Goal: Task Accomplishment & Management: Complete application form

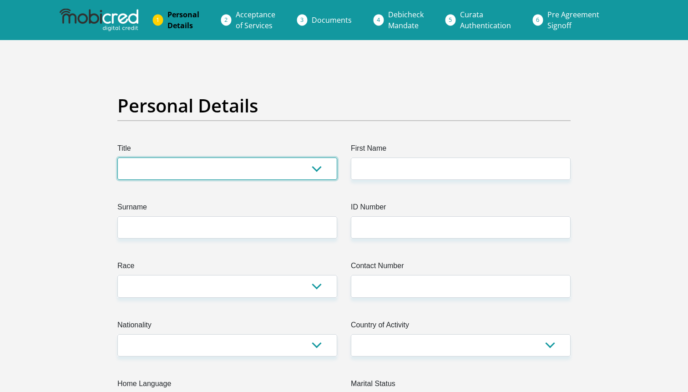
click at [298, 165] on select "Mr Ms Mrs Dr Other" at bounding box center [227, 168] width 220 height 22
select select "Mr"
click at [117, 157] on select "Mr Ms Mrs Dr Other" at bounding box center [227, 168] width 220 height 22
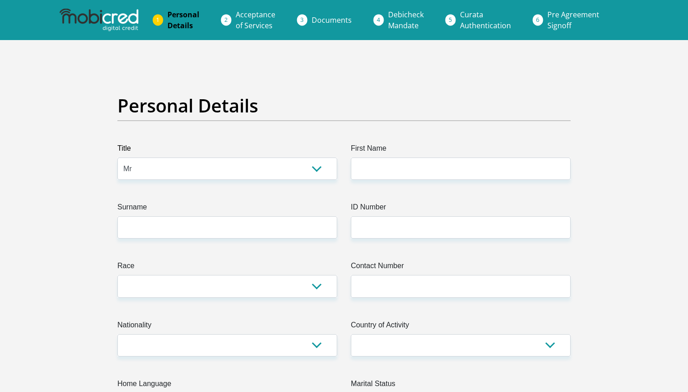
click at [386, 156] on label "First Name" at bounding box center [461, 150] width 220 height 15
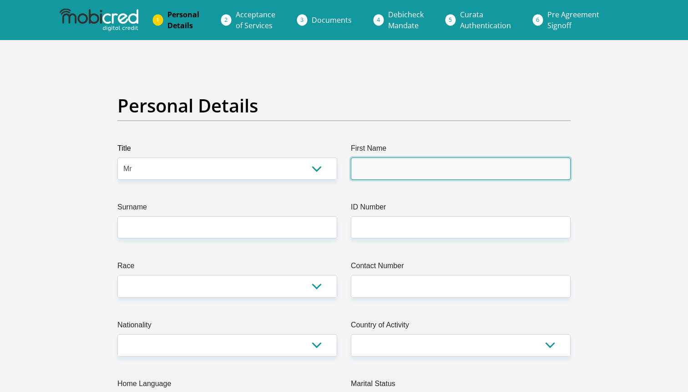
click at [386, 157] on input "First Name" at bounding box center [461, 168] width 220 height 22
type input "Fumani"
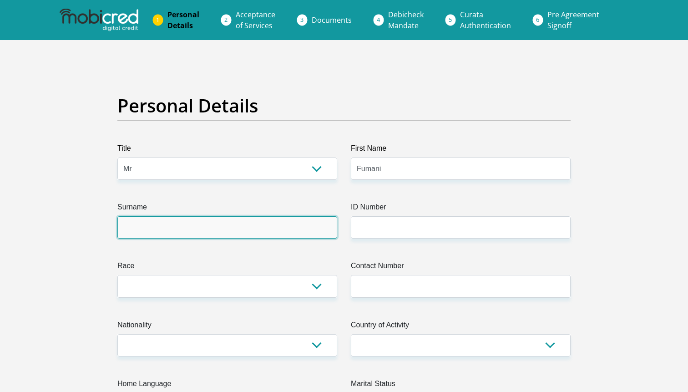
type input "Baloyi"
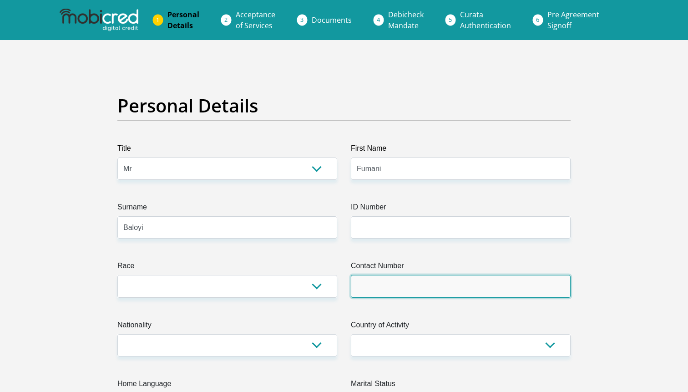
type input "0659690974"
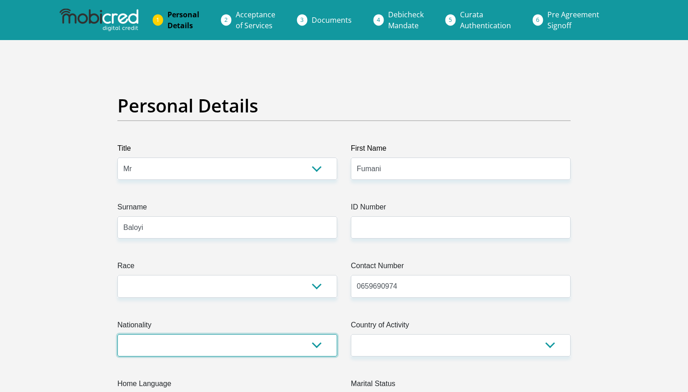
select select "ZAF"
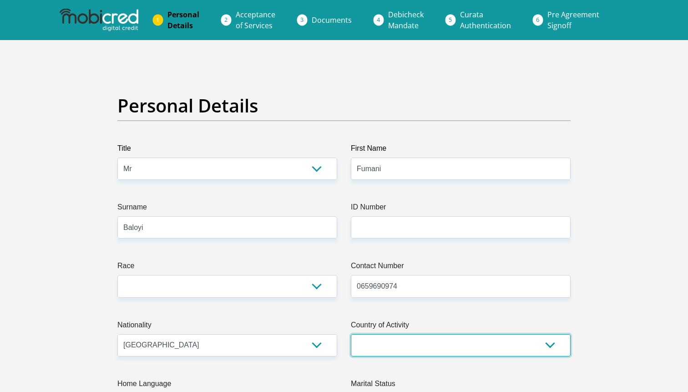
select select "ZAF"
type input "251 Montrose Avenue, Northgate"
type input "Randburg"
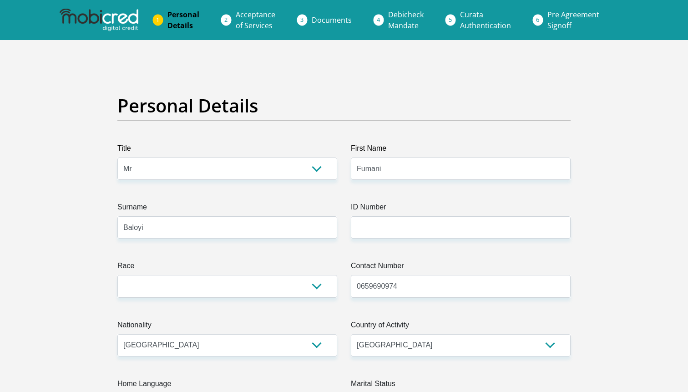
type input "2162"
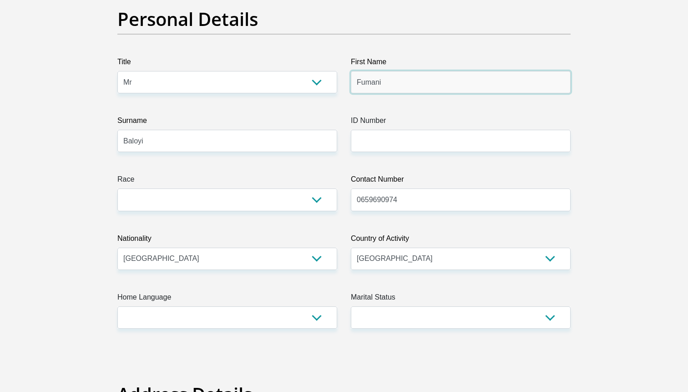
scroll to position [106, 0]
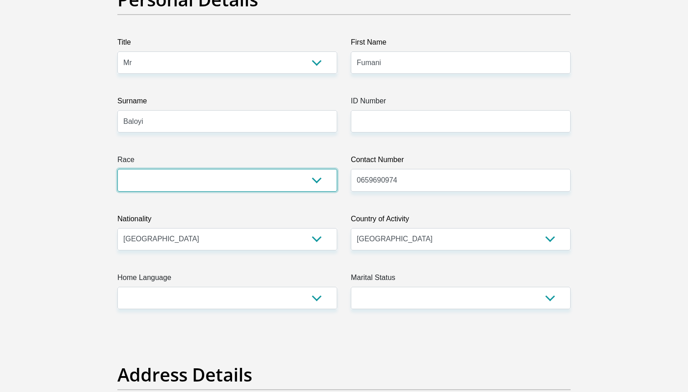
click at [315, 187] on select "Black Coloured Indian White Other" at bounding box center [227, 180] width 220 height 22
select select "1"
click at [117, 169] on select "Black Coloured Indian White Other" at bounding box center [227, 180] width 220 height 22
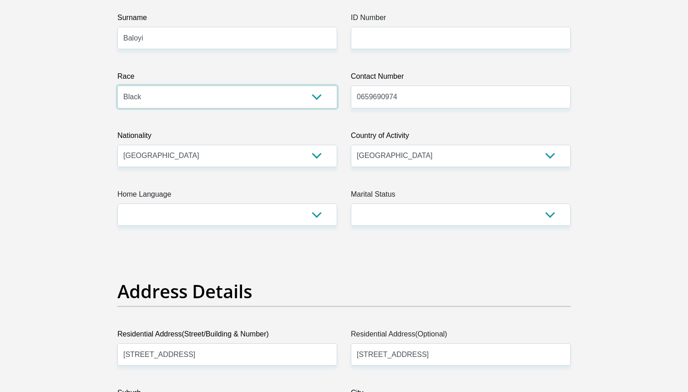
scroll to position [229, 0]
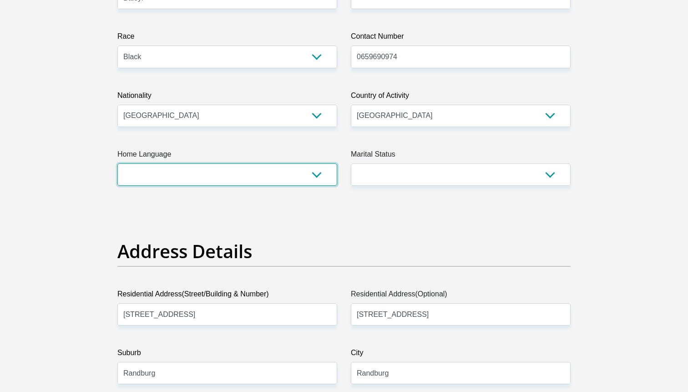
click at [320, 179] on select "Afrikaans English Sepedi South Ndebele Southern Sotho Swati Tsonga Tswana Venda…" at bounding box center [227, 174] width 220 height 22
select select "tso"
click at [117, 163] on select "Afrikaans English Sepedi South Ndebele Southern Sotho Swati Tsonga Tswana Venda…" at bounding box center [227, 174] width 220 height 22
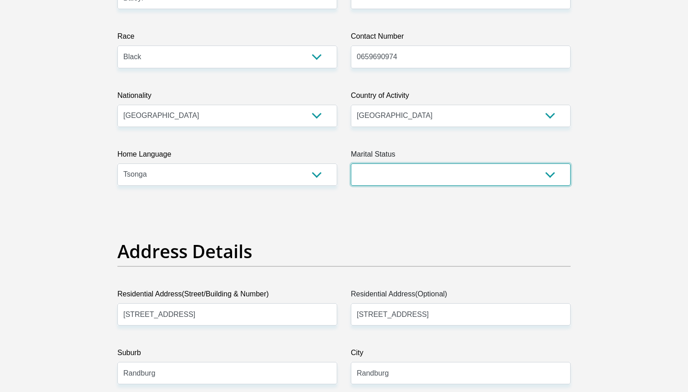
click at [443, 173] on select "Married ANC Single Divorced Widowed Married COP or Customary Law" at bounding box center [461, 174] width 220 height 22
click at [351, 163] on select "Married ANC Single Divorced Widowed Married COP or Customary Law" at bounding box center [461, 174] width 220 height 22
click at [438, 179] on select "Married ANC Single Divorced Widowed Married COP or Customary Law" at bounding box center [461, 174] width 220 height 22
select select "2"
click at [351, 163] on select "Married ANC Single Divorced Widowed Married COP or Customary Law" at bounding box center [461, 174] width 220 height 22
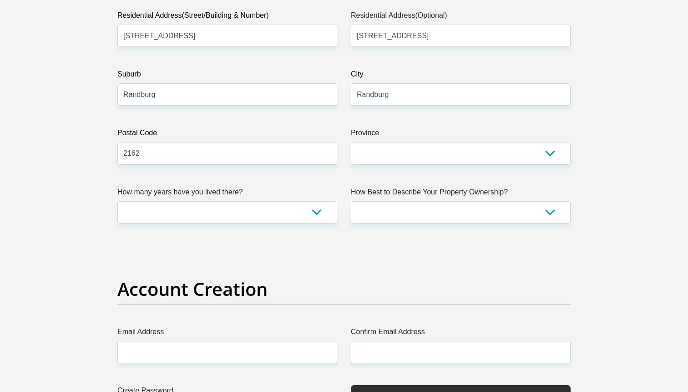
scroll to position [519, 0]
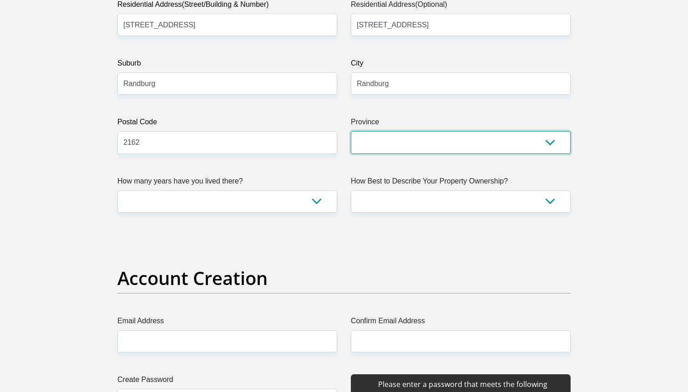
click at [426, 152] on select "Eastern Cape Free State Gauteng KwaZulu-Natal Limpopo Mpumalanga Northern Cape …" at bounding box center [461, 142] width 220 height 22
select select "Gauteng"
click at [351, 131] on select "Eastern Cape Free State Gauteng KwaZulu-Natal Limpopo Mpumalanga Northern Cape …" at bounding box center [461, 142] width 220 height 22
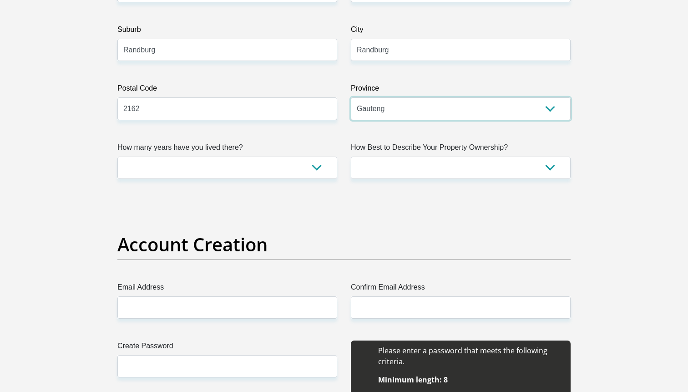
scroll to position [601, 0]
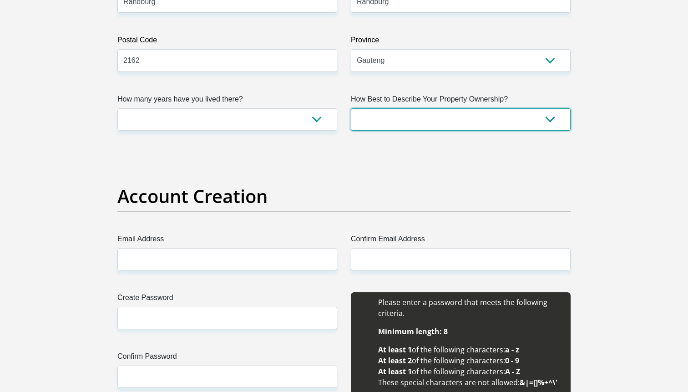
click at [389, 121] on select "Owned Rented Family Owned Company Dwelling" at bounding box center [461, 119] width 220 height 22
select select "Rented"
click at [351, 108] on select "Owned Rented Family Owned Company Dwelling" at bounding box center [461, 119] width 220 height 22
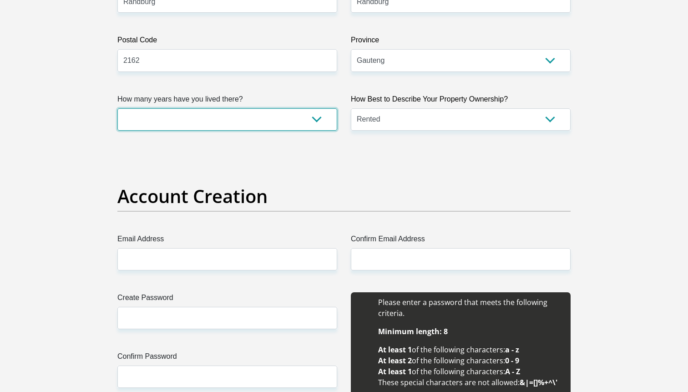
click at [312, 127] on select "less than 1 year 1-3 years 3-5 years 5+ years" at bounding box center [227, 119] width 220 height 22
select select "2"
click at [117, 108] on select "less than 1 year 1-3 years 3-5 years 5+ years" at bounding box center [227, 119] width 220 height 22
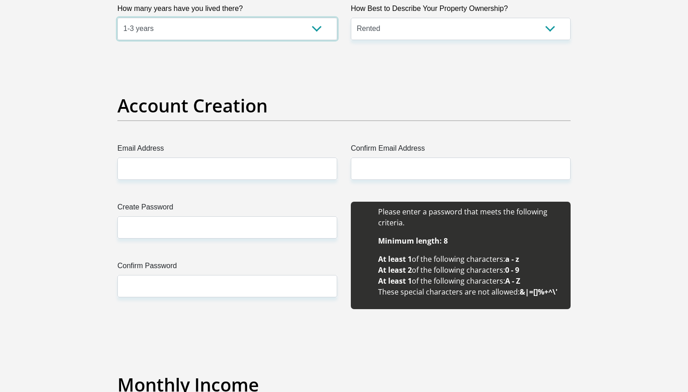
scroll to position [703, 0]
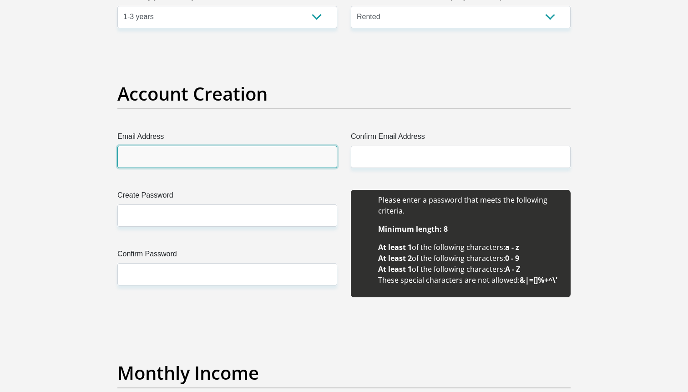
click at [271, 160] on input "Email Address" at bounding box center [227, 157] width 220 height 22
type input "f.baloyi@gmail.com"
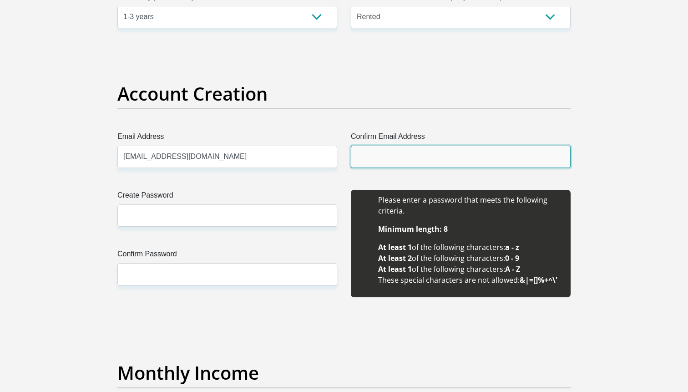
type input "f.baloyi@gmail.com"
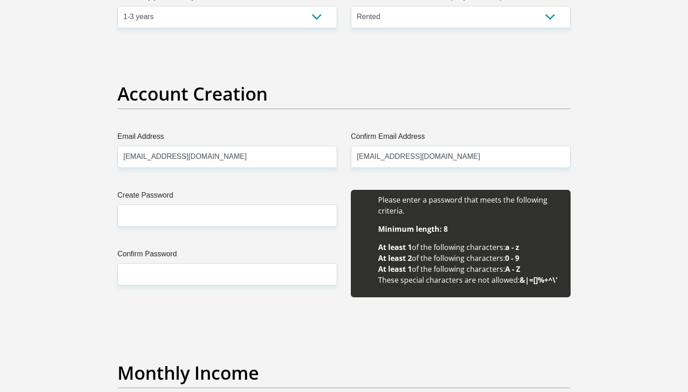
type input "Fumani"
type input "Baloyi"
type input "0659690974"
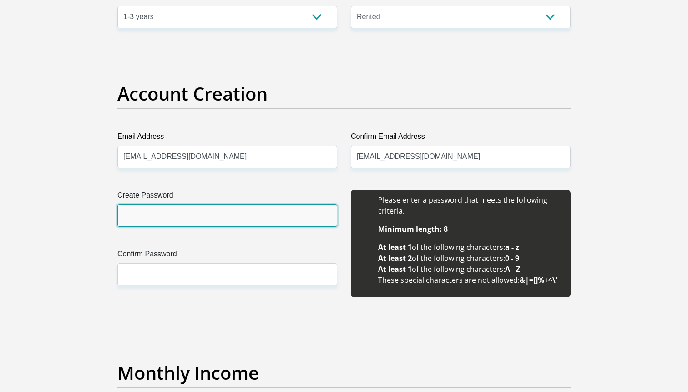
click at [230, 214] on input "Create Password" at bounding box center [227, 215] width 220 height 22
type input "Madrisufo@25"
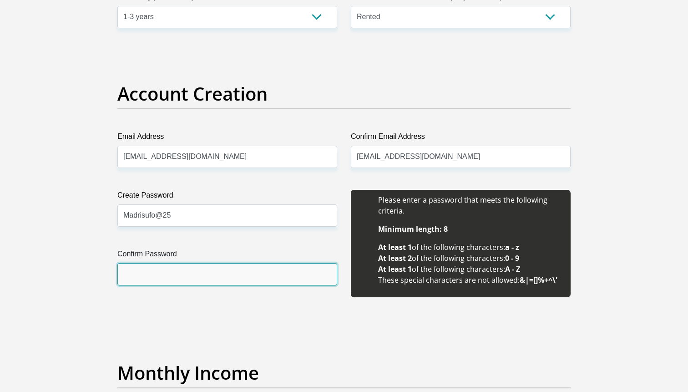
click at [203, 273] on input "Confirm Password" at bounding box center [227, 274] width 220 height 22
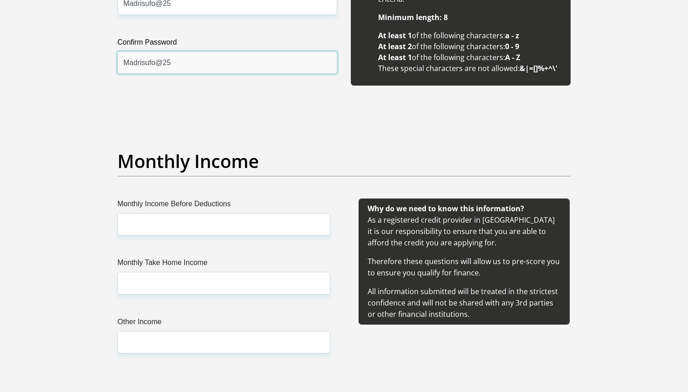
scroll to position [949, 0]
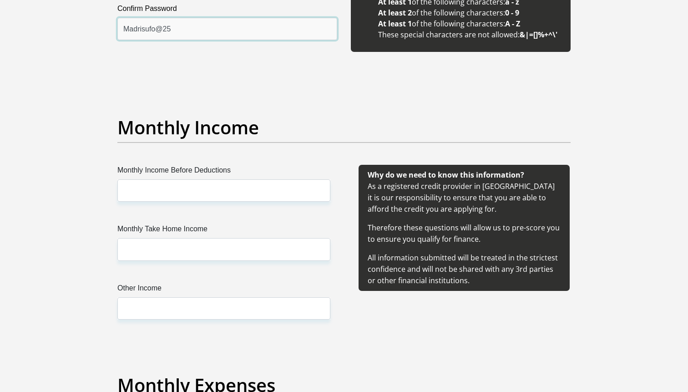
type input "Madrisufo@25"
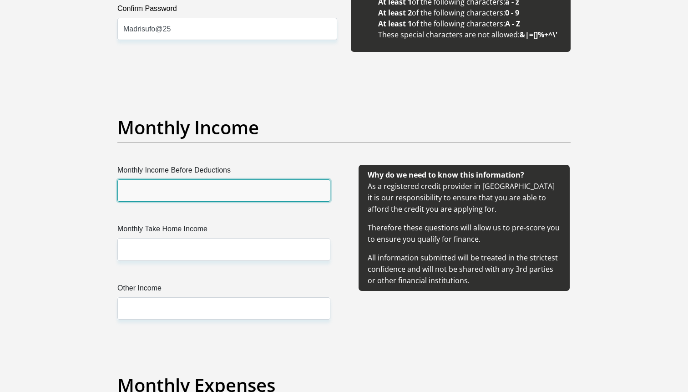
click at [232, 191] on input "Monthly Income Before Deductions" at bounding box center [223, 190] width 213 height 22
type input "46650"
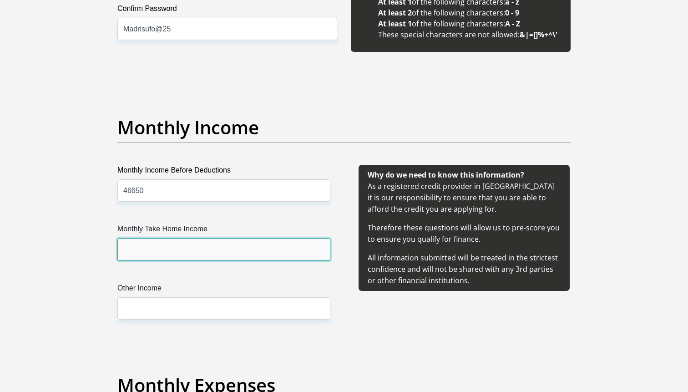
click at [224, 246] on input "Monthly Take Home Income" at bounding box center [223, 249] width 213 height 22
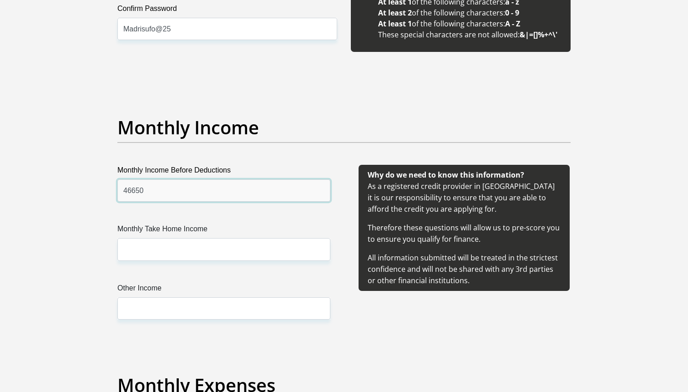
drag, startPoint x: 156, startPoint y: 189, endPoint x: 100, endPoint y: 179, distance: 57.2
type input "63000"
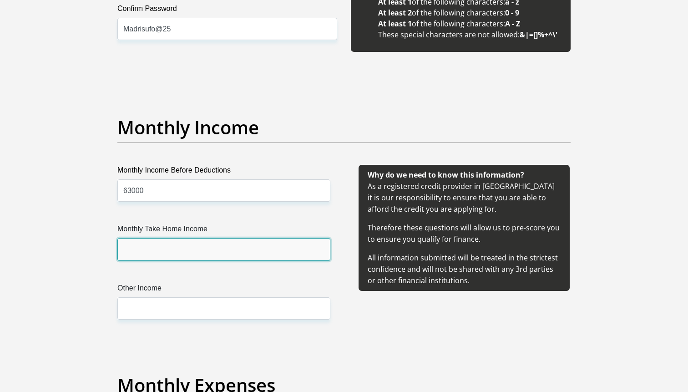
click at [168, 249] on input "Monthly Take Home Income" at bounding box center [223, 249] width 213 height 22
paste input "46650"
type input "46650"
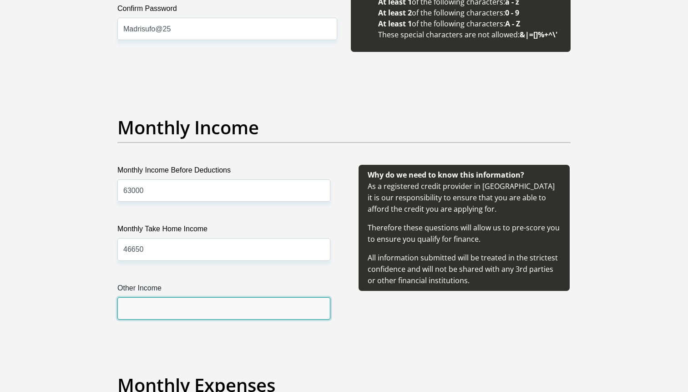
click at [169, 310] on input "Other Income" at bounding box center [223, 308] width 213 height 22
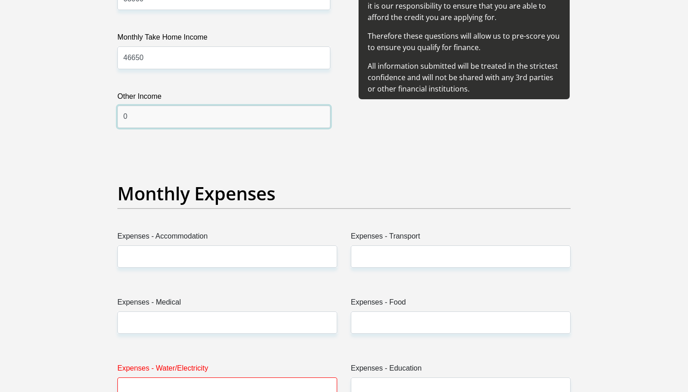
scroll to position [1259, 0]
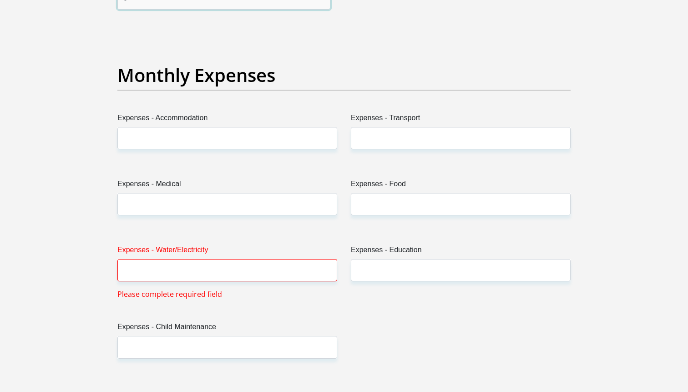
type input "0"
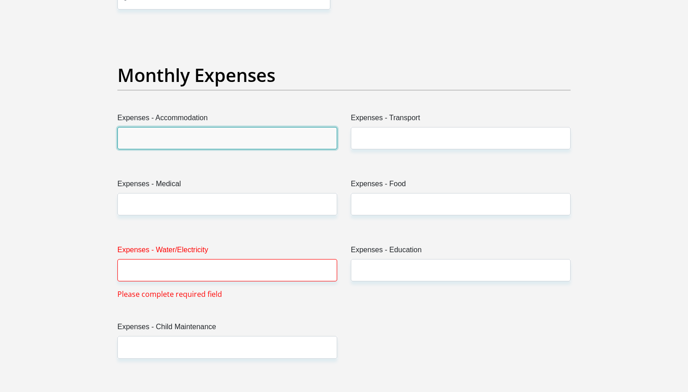
click at [216, 141] on input "Expenses - Accommodation" at bounding box center [227, 138] width 220 height 22
type input "7000"
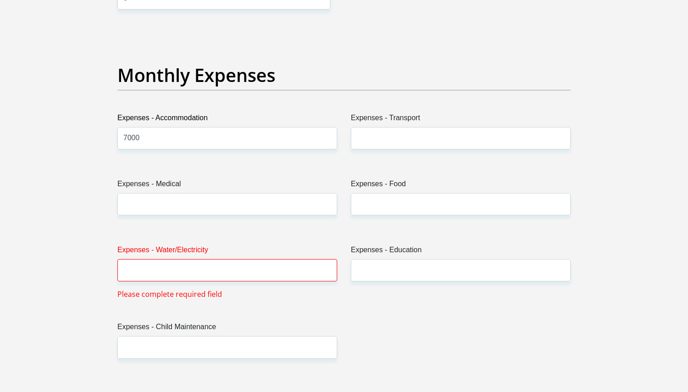
click at [448, 124] on label "Expenses - Transport" at bounding box center [461, 119] width 220 height 15
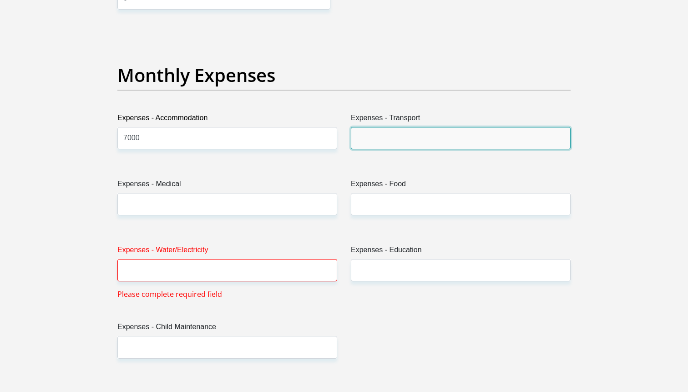
click at [448, 127] on input "Expenses - Transport" at bounding box center [461, 138] width 220 height 22
click at [447, 130] on input "Expenses - Transport" at bounding box center [461, 138] width 220 height 22
type input "2000"
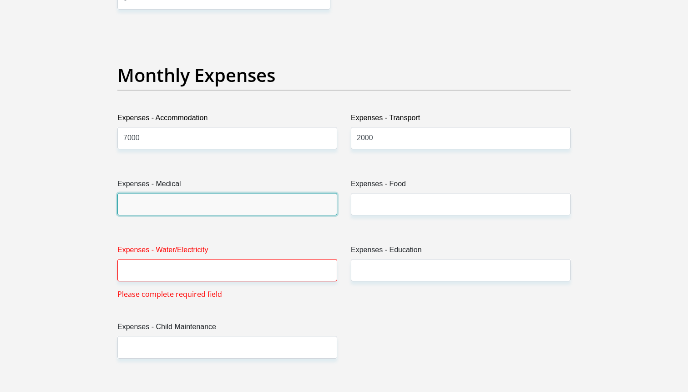
click at [264, 208] on input "Expenses - Medical" at bounding box center [227, 204] width 220 height 22
type input "4000"
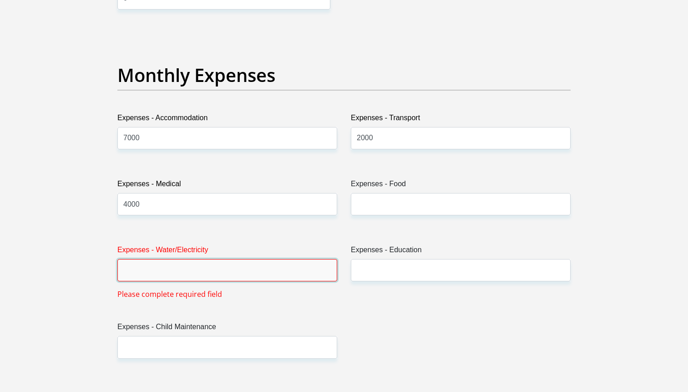
click at [284, 267] on input "Expenses - Water/Electricity" at bounding box center [227, 270] width 220 height 22
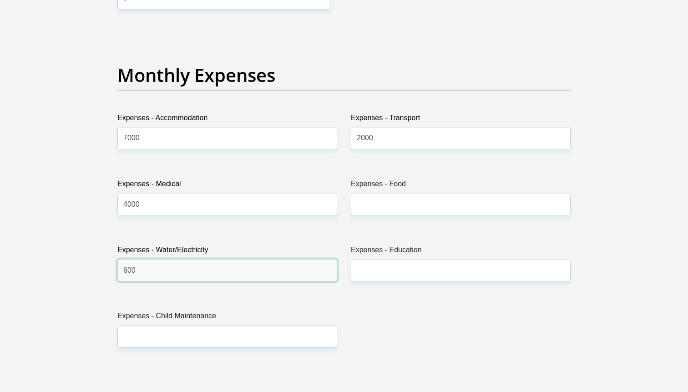
type input "600"
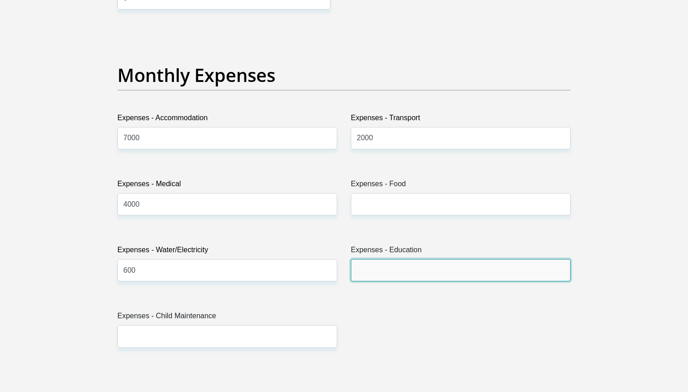
click at [503, 264] on input "Expenses - Education" at bounding box center [461, 270] width 220 height 22
type input "3000"
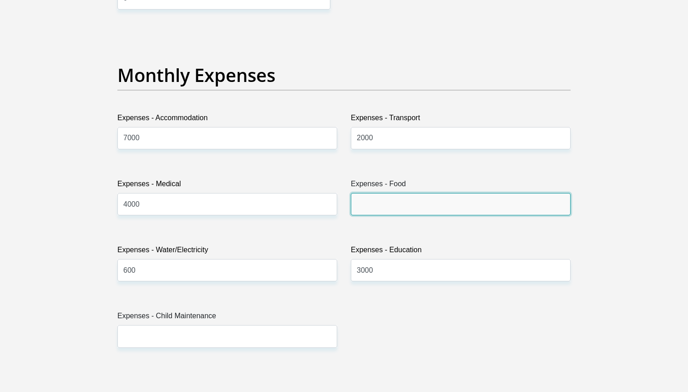
click at [470, 202] on input "Expenses - Food" at bounding box center [461, 204] width 220 height 22
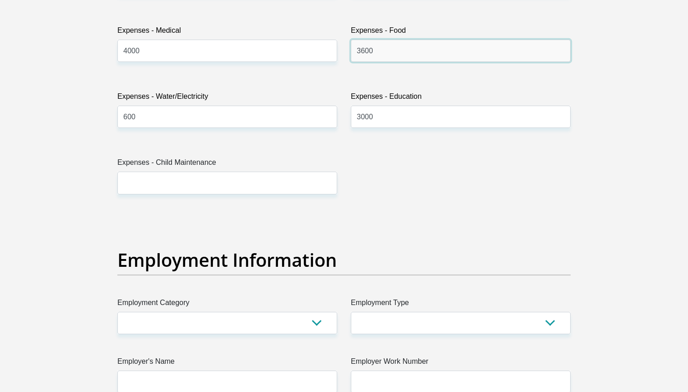
scroll to position [1421, 0]
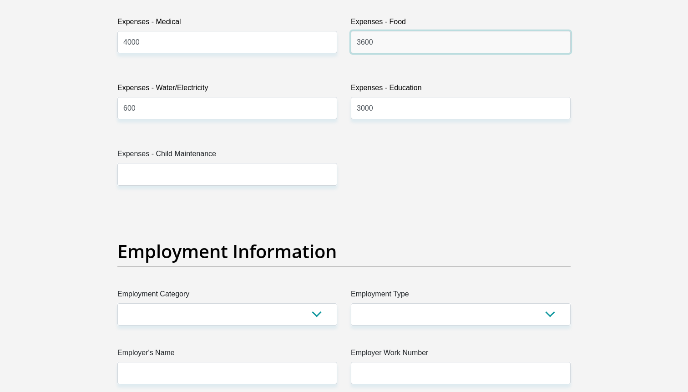
type input "3600"
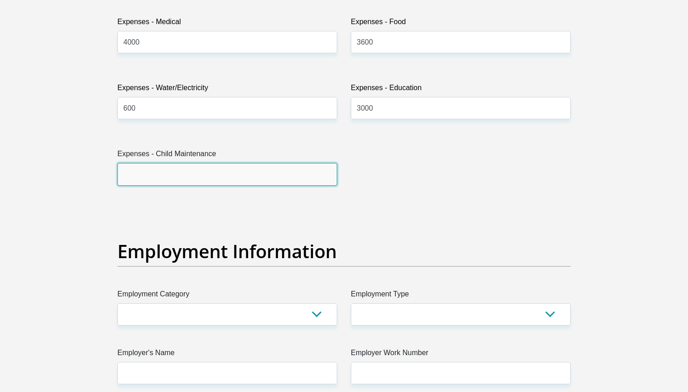
click at [288, 181] on input "Expenses - Child Maintenance" at bounding box center [227, 174] width 220 height 22
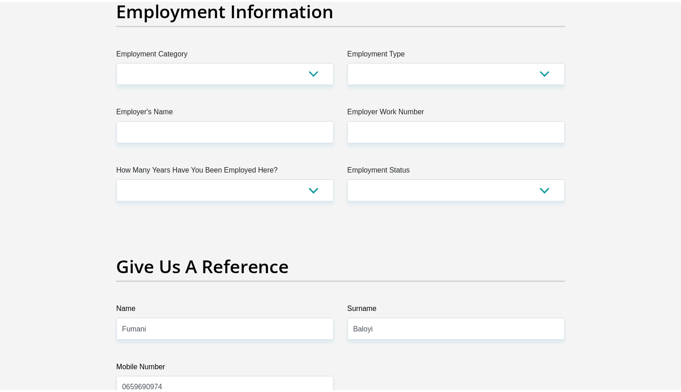
scroll to position [1640, 0]
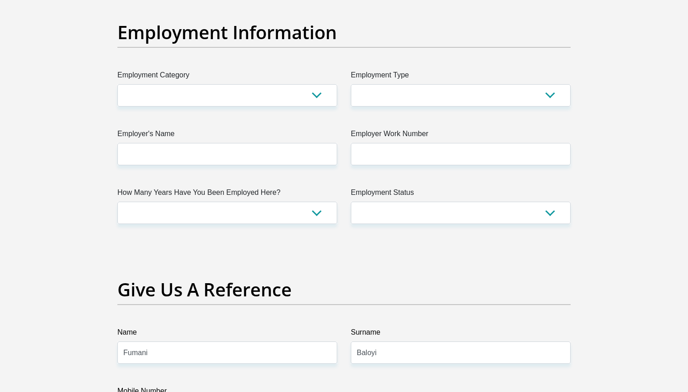
type input "1000"
click at [282, 94] on select "AGRICULTURE ALCOHOL & TOBACCO CONSTRUCTION MATERIALS METALLURGY EQUIPMENT FOR R…" at bounding box center [227, 95] width 220 height 22
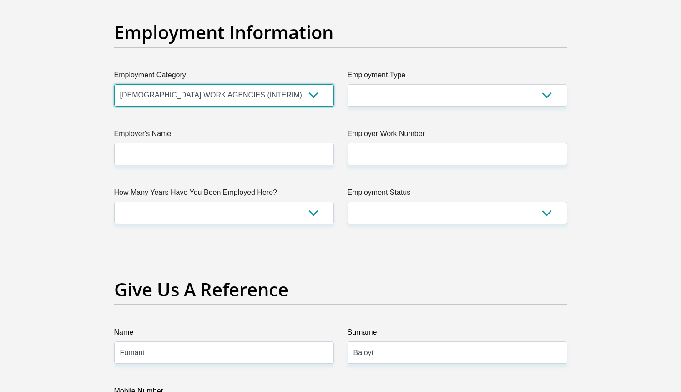
click at [114, 84] on select "AGRICULTURE ALCOHOL & TOBACCO CONSTRUCTION MATERIALS METALLURGY EQUIPMENT FOR R…" at bounding box center [224, 95] width 220 height 22
click at [302, 92] on select "AGRICULTURE ALCOHOL & TOBACCO CONSTRUCTION MATERIALS METALLURGY EQUIPMENT FOR R…" at bounding box center [224, 95] width 220 height 22
select select "73"
click at [114, 84] on select "AGRICULTURE ALCOHOL & TOBACCO CONSTRUCTION MATERIALS METALLURGY EQUIPMENT FOR R…" at bounding box center [224, 95] width 220 height 22
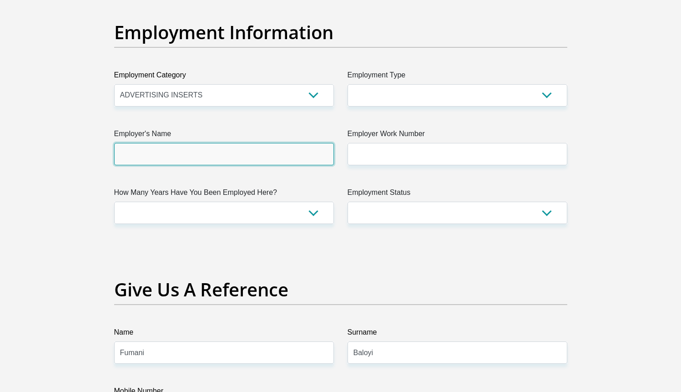
click at [275, 156] on input "Employer's Name" at bounding box center [224, 154] width 220 height 22
type input "VetroTrading"
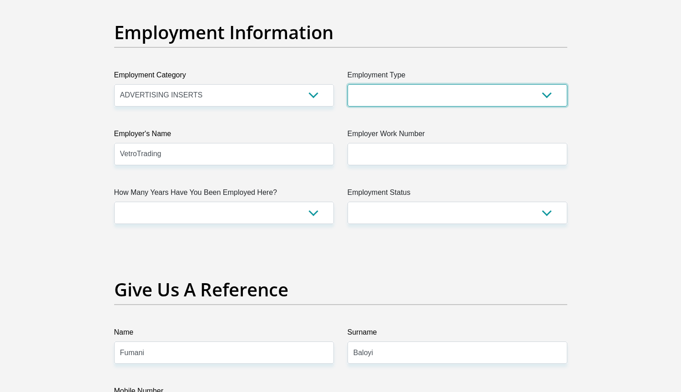
click at [451, 97] on select "College/Lecturer Craft Seller Creative Driver Executive Farmer Forces - Non Com…" at bounding box center [458, 95] width 220 height 22
select select "Creative"
click at [348, 84] on select "College/Lecturer Craft Seller Creative Driver Executive Farmer Forces - Non Com…" at bounding box center [458, 95] width 220 height 22
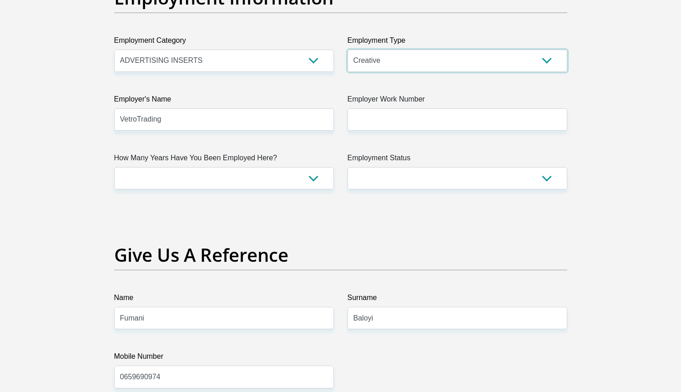
scroll to position [1628, 0]
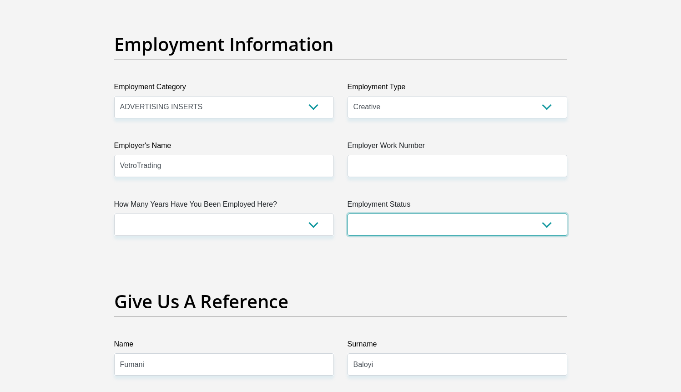
click at [457, 225] on select "Permanent/Full-time Part-time/Casual Contract Worker Self-Employed Housewife Re…" at bounding box center [458, 224] width 220 height 22
select select "1"
click at [348, 213] on select "Permanent/Full-time Part-time/Casual Contract Worker Self-Employed Housewife Re…" at bounding box center [458, 224] width 220 height 22
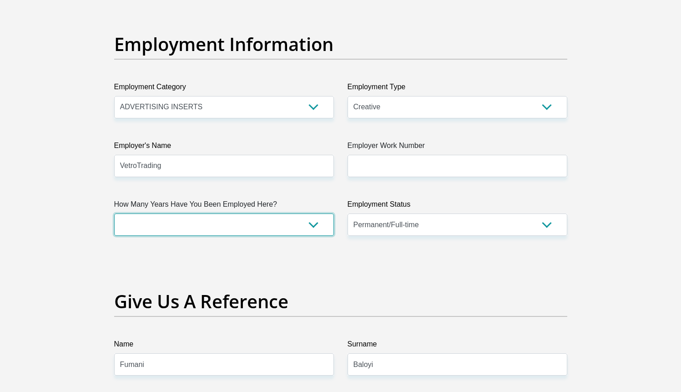
click at [312, 226] on select "less than 1 year 1-3 years 3-5 years 5+ years" at bounding box center [224, 224] width 220 height 22
select select "24"
click at [114, 213] on select "less than 1 year 1-3 years 3-5 years 5+ years" at bounding box center [224, 224] width 220 height 22
click at [313, 226] on select "less than 1 year 1-3 years 3-5 years 5+ years" at bounding box center [224, 224] width 220 height 22
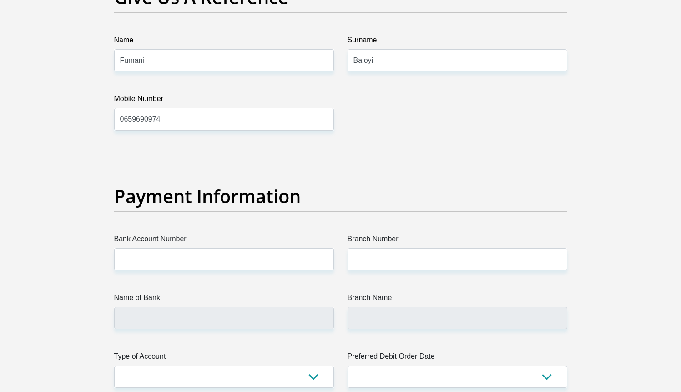
scroll to position [1964, 0]
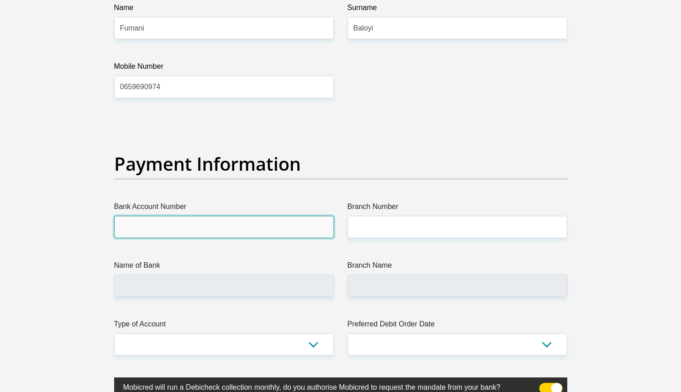
click at [276, 230] on input "Bank Account Number" at bounding box center [224, 227] width 220 height 22
paste input "63134233533"
type input "63134233533"
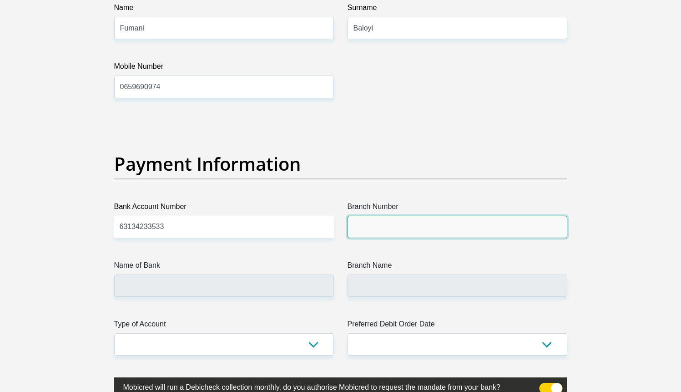
click at [402, 232] on input "Branch Number" at bounding box center [458, 227] width 220 height 22
paste input "250655"
type input "250655"
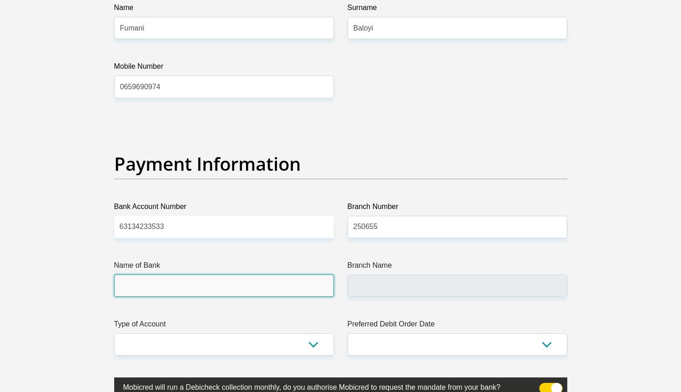
click at [196, 291] on input "Name of Bank" at bounding box center [224, 285] width 220 height 22
type input "FIRSTRAND BANK"
type input "BRANCH 560"
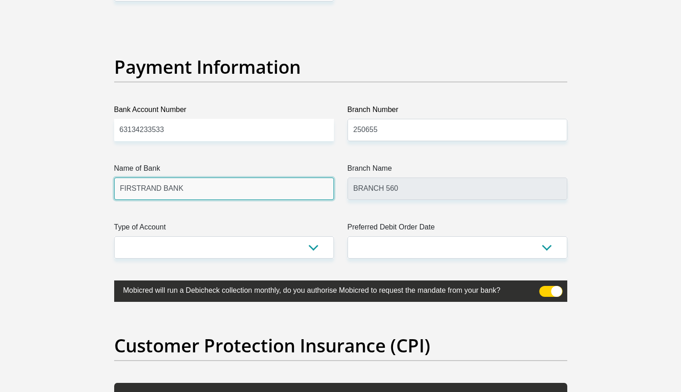
scroll to position [2072, 0]
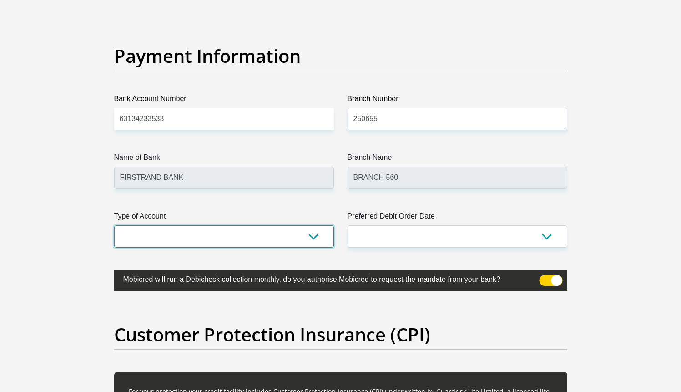
click at [239, 237] on select "Cheque Savings" at bounding box center [224, 236] width 220 height 22
select select "CUR"
click at [114, 225] on select "Cheque Savings" at bounding box center [224, 236] width 220 height 22
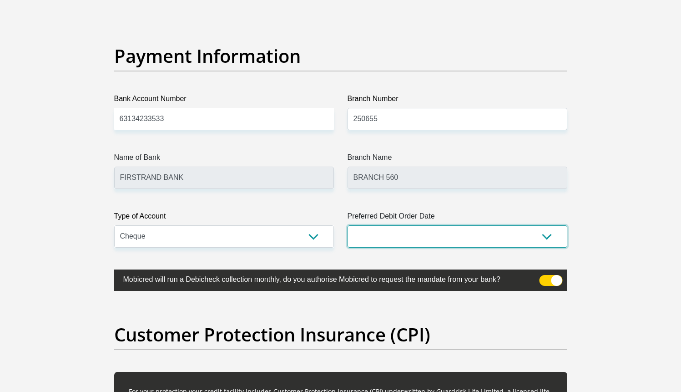
click at [362, 229] on select "1st 2nd 3rd 4th 5th 7th 18th 19th 20th 21st 22nd 23rd 24th 25th 26th 27th 28th …" at bounding box center [458, 236] width 220 height 22
select select "26"
click at [348, 225] on select "1st 2nd 3rd 4th 5th 7th 18th 19th 20th 21st 22nd 23rd 24th 25th 26th 27th 28th …" at bounding box center [458, 236] width 220 height 22
click at [544, 240] on select "1st 2nd 3rd 4th 5th 7th 18th 19th 20th 21st 22nd 23rd 24th 25th 26th 27th 28th …" at bounding box center [458, 236] width 220 height 22
click at [551, 283] on span at bounding box center [550, 280] width 23 height 11
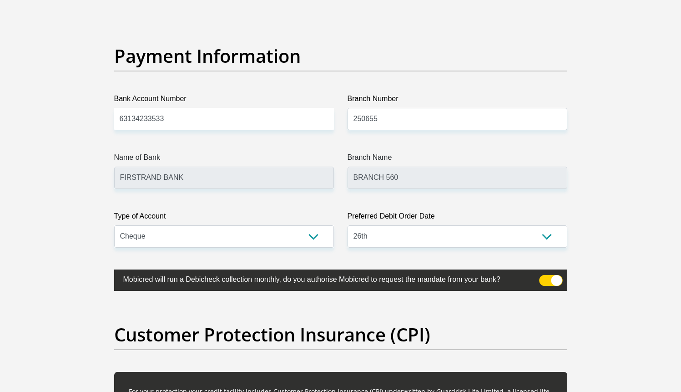
click at [545, 277] on input "checkbox" at bounding box center [545, 277] width 0 height 0
click at [554, 279] on span at bounding box center [550, 280] width 23 height 11
click at [545, 277] on input "checkbox" at bounding box center [545, 277] width 0 height 0
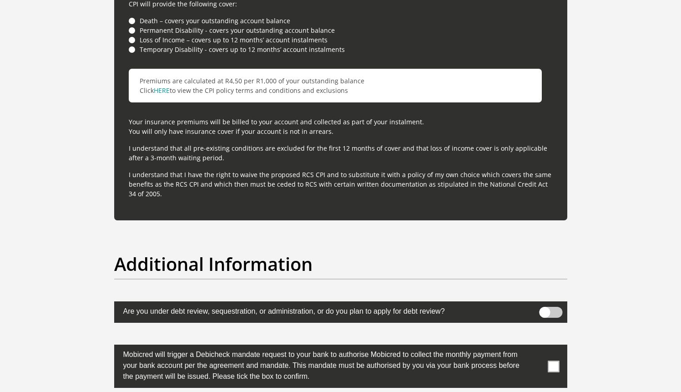
scroll to position [2588, 0]
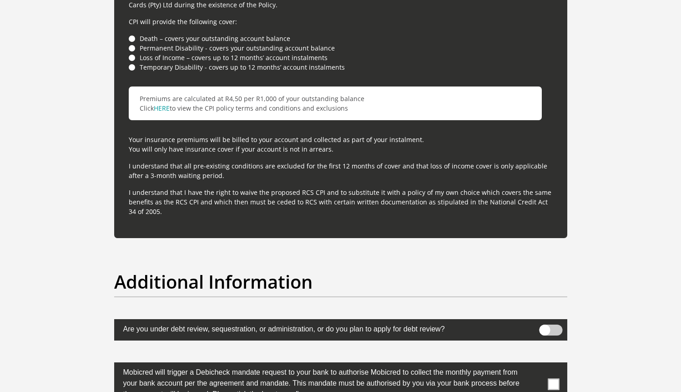
click at [131, 38] on li "Death – covers your outstanding account balance" at bounding box center [341, 39] width 424 height 10
click at [130, 39] on li "Death – covers your outstanding account balance" at bounding box center [341, 39] width 424 height 10
click at [131, 70] on li "Temporary Disability - covers up to 12 months’ account instalments" at bounding box center [341, 67] width 424 height 10
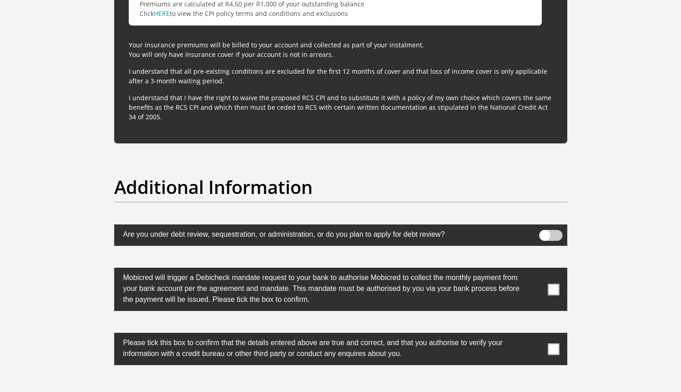
scroll to position [2697, 0]
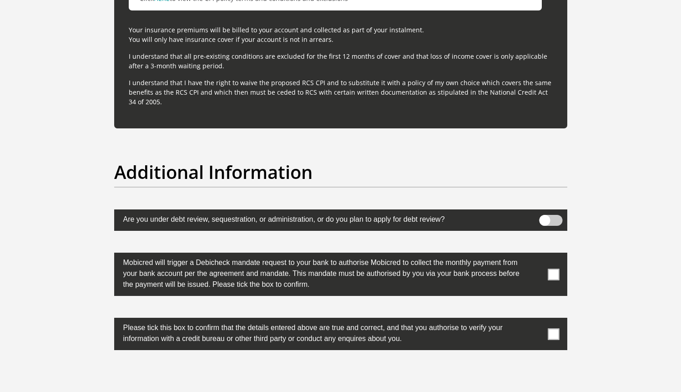
click at [555, 270] on span at bounding box center [553, 274] width 11 height 11
click at [536, 255] on input "checkbox" at bounding box center [536, 255] width 0 height 0
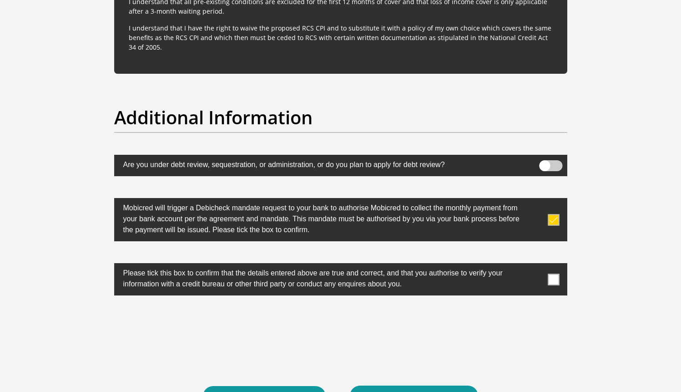
scroll to position [2758, 0]
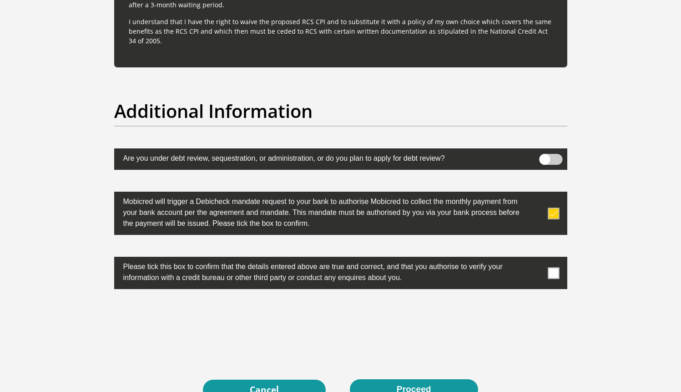
click at [553, 273] on span at bounding box center [553, 272] width 11 height 11
click at [536, 259] on input "checkbox" at bounding box center [536, 259] width 0 height 0
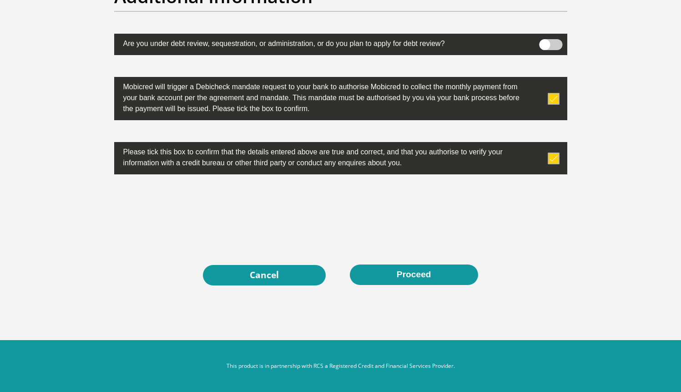
scroll to position [2874, 0]
click at [426, 280] on button "Proceed" at bounding box center [414, 274] width 128 height 20
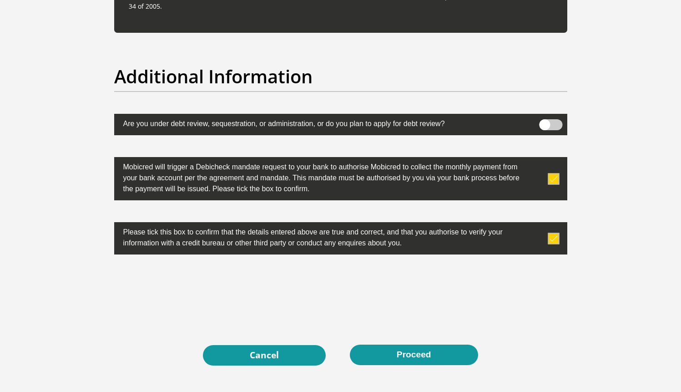
scroll to position [2877, 0]
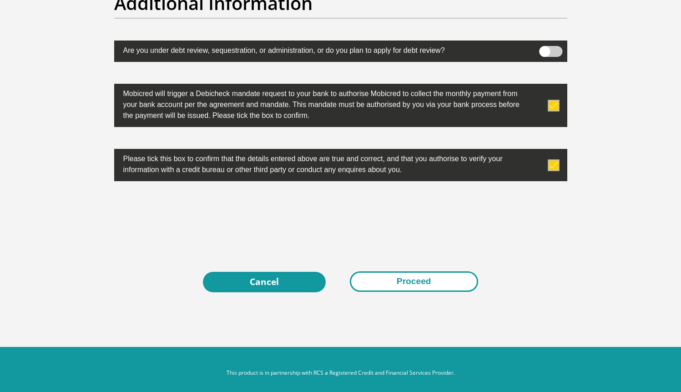
click at [415, 279] on button "Proceed" at bounding box center [414, 281] width 128 height 20
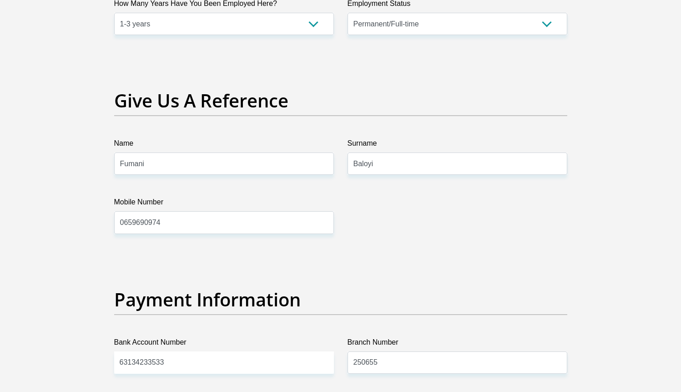
scroll to position [1676, 0]
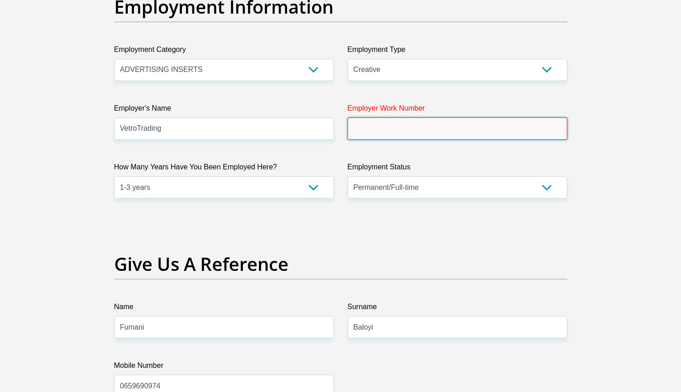
click at [426, 128] on input "Employer Work Number" at bounding box center [458, 128] width 220 height 22
paste input "010 900 4556"
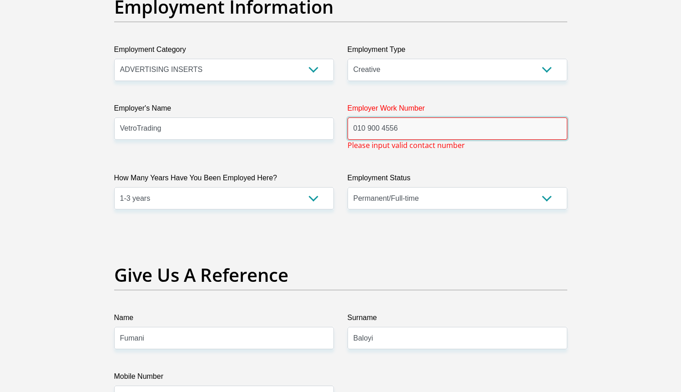
click at [369, 129] on input "010 900 4556" at bounding box center [458, 128] width 220 height 22
click at [382, 128] on input "010900 4556" at bounding box center [458, 128] width 220 height 22
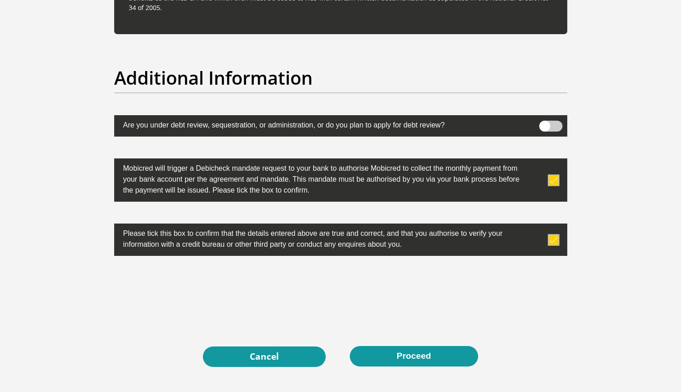
scroll to position [2885, 0]
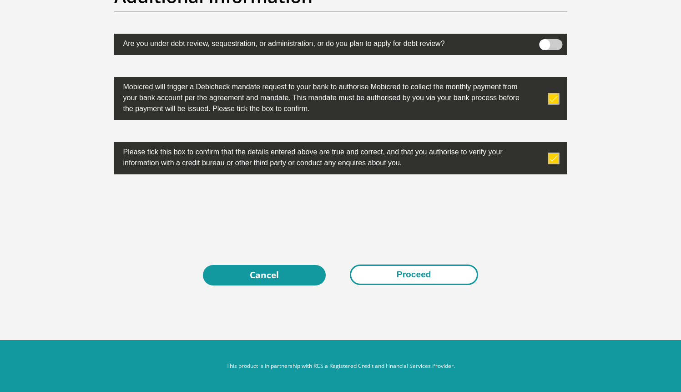
type input "0109004556"
click at [419, 277] on button "Proceed" at bounding box center [414, 274] width 128 height 20
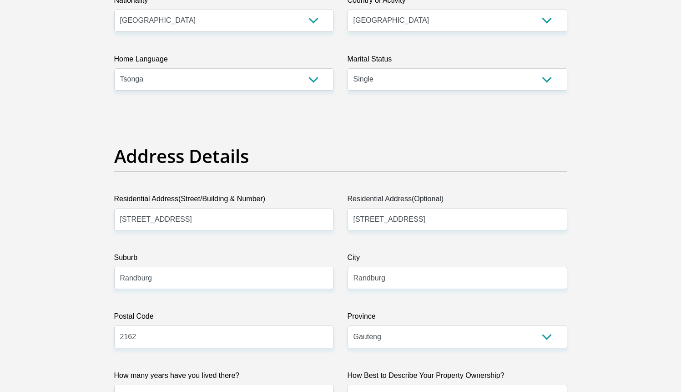
scroll to position [0, 0]
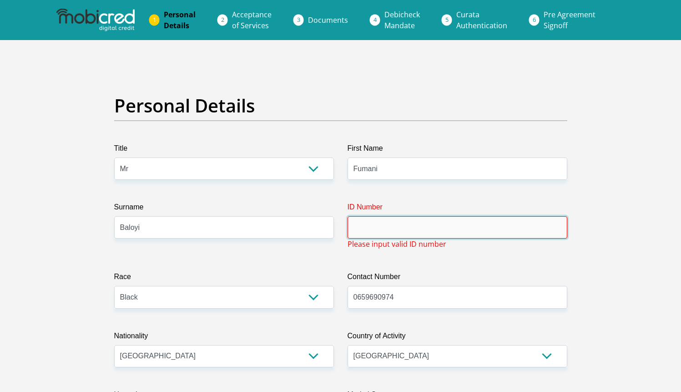
click at [442, 231] on input "ID Number" at bounding box center [458, 227] width 220 height 22
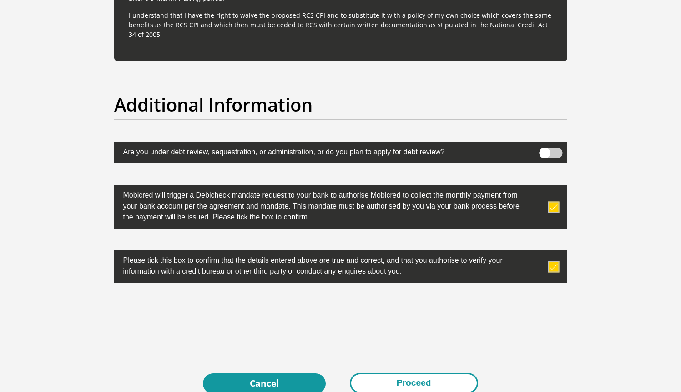
scroll to position [2797, 0]
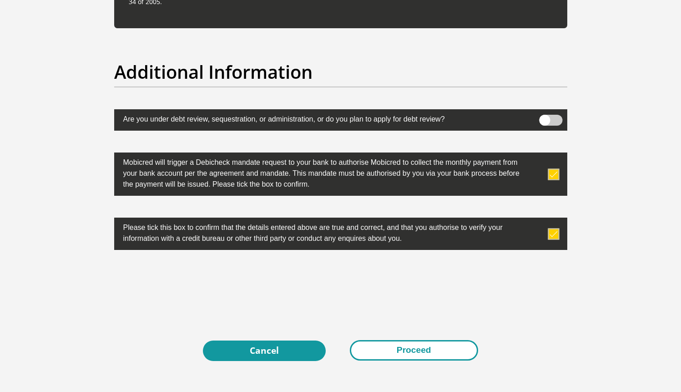
type input "8809255741080"
click at [396, 351] on button "Proceed" at bounding box center [414, 350] width 128 height 20
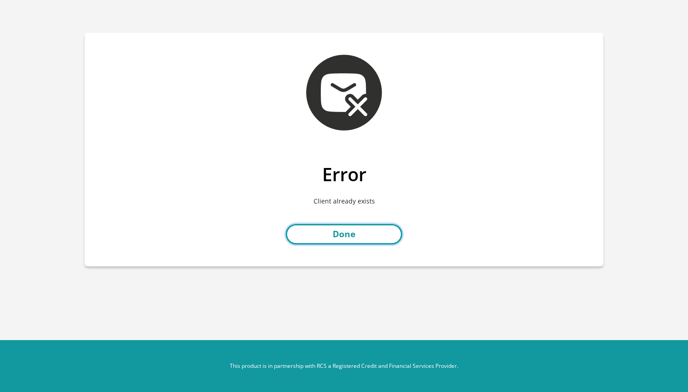
click at [330, 239] on link "Done" at bounding box center [344, 234] width 117 height 20
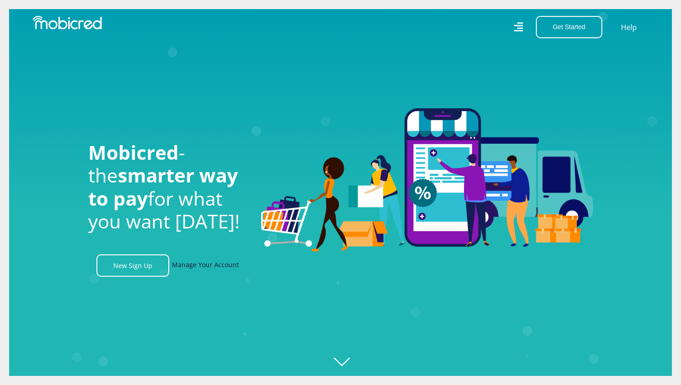
click at [219, 272] on link "Manage Your Account" at bounding box center [205, 265] width 67 height 22
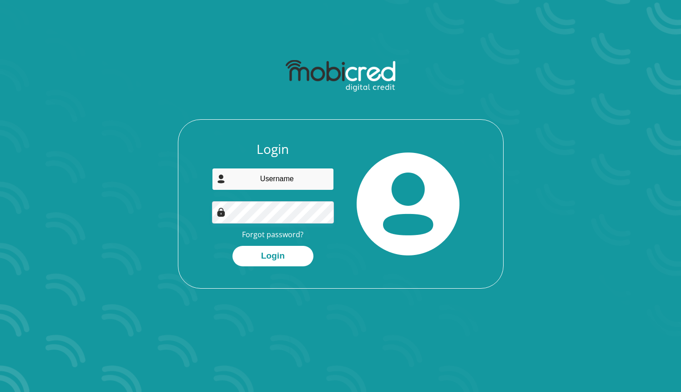
click at [305, 172] on input "email" at bounding box center [273, 179] width 122 height 22
type input "f.baloyi@gmail.com"
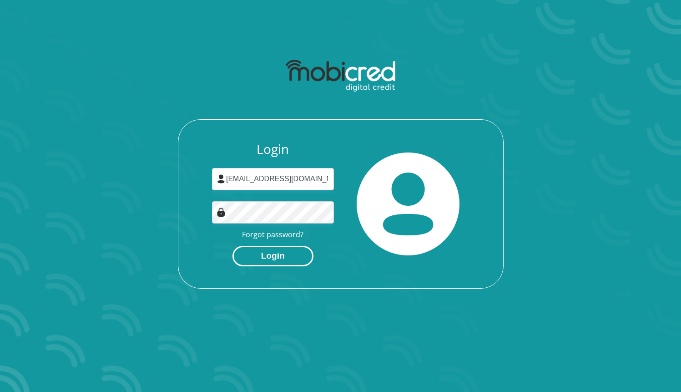
click at [274, 249] on button "Login" at bounding box center [273, 256] width 81 height 20
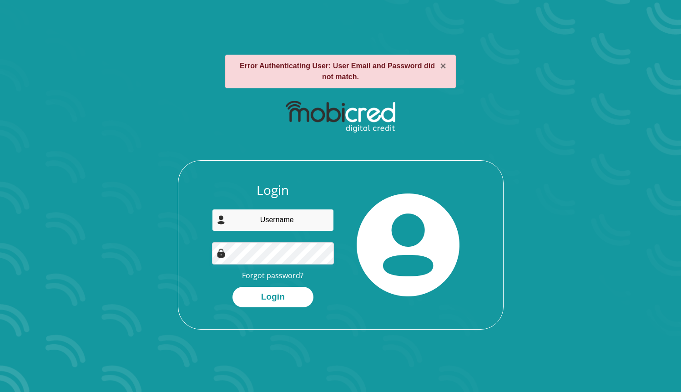
click at [300, 223] on input "email" at bounding box center [273, 220] width 122 height 22
type input "[EMAIL_ADDRESS][DOMAIN_NAME]"
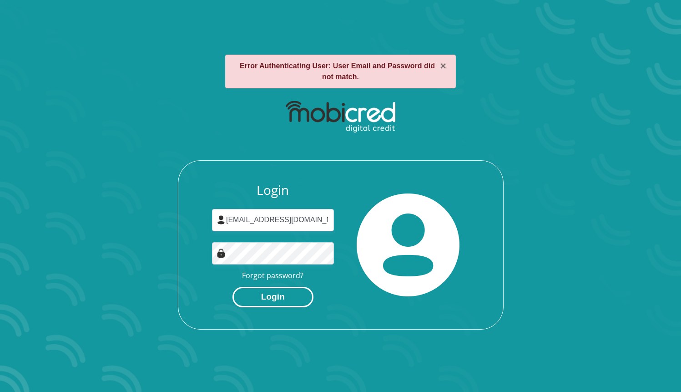
click at [278, 296] on button "Login" at bounding box center [273, 297] width 81 height 20
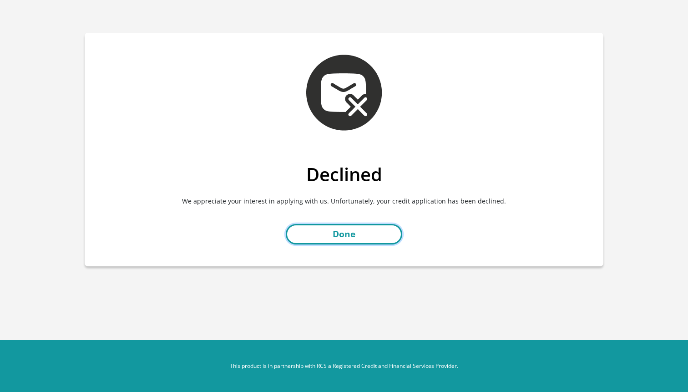
click at [370, 230] on link "Done" at bounding box center [344, 234] width 117 height 20
